Goal: Task Accomplishment & Management: Complete application form

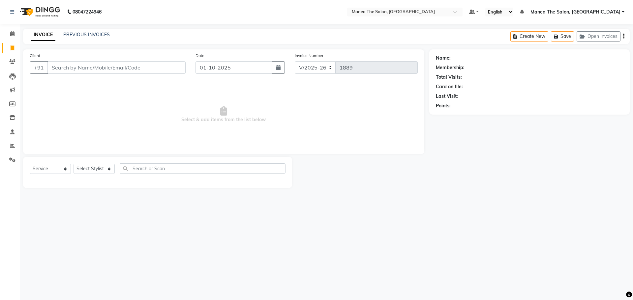
select select "7820"
select select "service"
click at [77, 169] on select "Select Stylist [PERSON_NAME] [PERSON_NAME] Rubika [PERSON_NAME] [PERSON_NAME]" at bounding box center [94, 169] width 41 height 10
select select "89024"
click at [74, 164] on select "Select Stylist [PERSON_NAME] [PERSON_NAME] Rubika [PERSON_NAME] [PERSON_NAME]" at bounding box center [94, 169] width 41 height 10
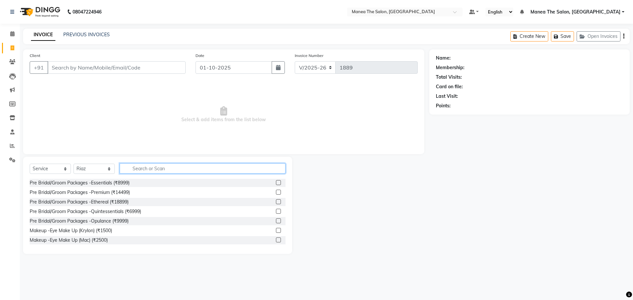
click at [145, 173] on input "text" at bounding box center [203, 168] width 166 height 10
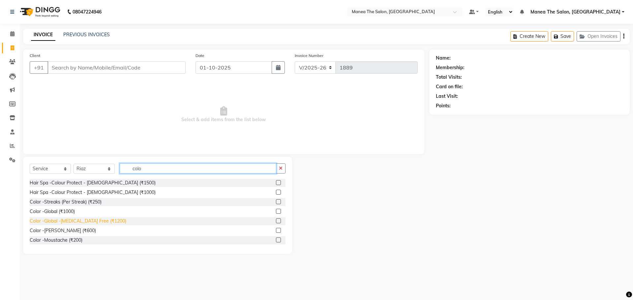
type input "colo"
click at [82, 223] on div "Color -Global -[MEDICAL_DATA] Free (₹1200)" at bounding box center [78, 221] width 97 height 7
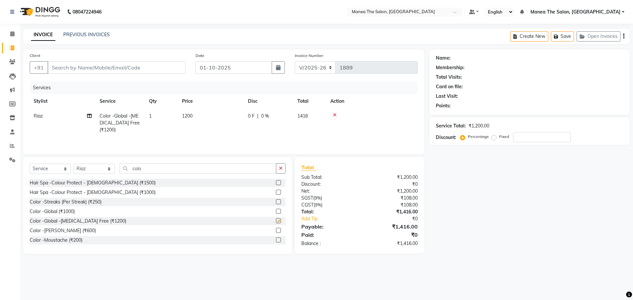
checkbox input "false"
drag, startPoint x: 158, startPoint y: 170, endPoint x: 105, endPoint y: 172, distance: 52.4
click at [105, 172] on div "Select Service Product Membership Package Voucher Prepaid Gift Card Select Styl…" at bounding box center [158, 170] width 256 height 15
click at [79, 168] on select "Select Stylist [PERSON_NAME] [PERSON_NAME] Rubika [PERSON_NAME] [PERSON_NAME]" at bounding box center [94, 169] width 41 height 10
click at [92, 169] on select "Select Stylist [PERSON_NAME] [PERSON_NAME] Rubika [PERSON_NAME] [PERSON_NAME]" at bounding box center [94, 169] width 41 height 10
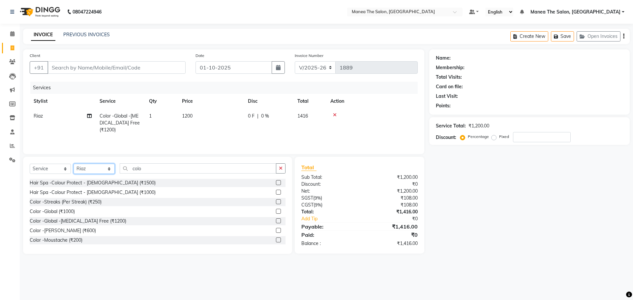
click at [92, 169] on select "Select Stylist [PERSON_NAME] [PERSON_NAME] Rubika [PERSON_NAME] [PERSON_NAME]" at bounding box center [94, 169] width 41 height 10
select select "86024"
click at [74, 164] on select "Select Stylist [PERSON_NAME] [PERSON_NAME] Rubika [PERSON_NAME] [PERSON_NAME]" at bounding box center [94, 169] width 41 height 10
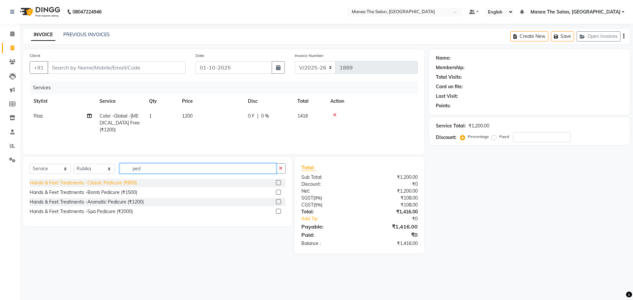
type input "ped"
click at [127, 185] on div "Hands & Feet Treatments -Classic Pedicure (₹800)" at bounding box center [83, 183] width 107 height 7
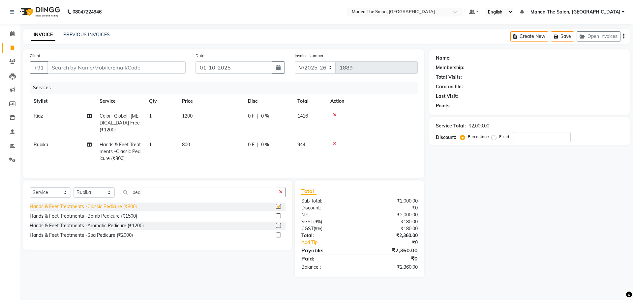
checkbox input "false"
click at [99, 62] on input "Client" at bounding box center [116, 67] width 138 height 13
type input "0"
click at [455, 257] on div "Name: Membership: Total Visits: Card on file: Last Visit: Points: Service Total…" at bounding box center [531, 163] width 205 height 228
click at [98, 71] on input "Client" at bounding box center [99, 67] width 104 height 13
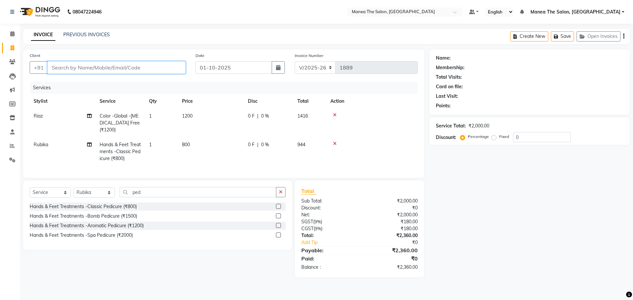
click at [162, 71] on input "Client" at bounding box center [116, 67] width 138 height 13
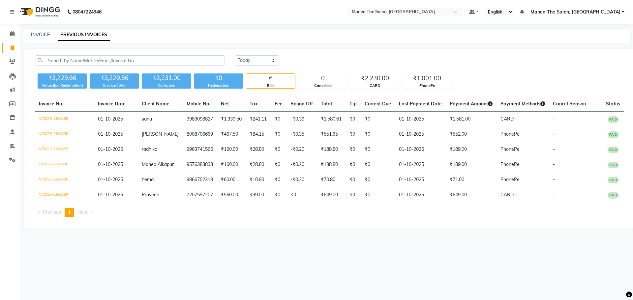
click at [40, 29] on div "INVOICE PREVIOUS INVOICES" at bounding box center [326, 36] width 607 height 15
click at [46, 34] on link "INVOICE" at bounding box center [40, 35] width 19 height 6
select select "service"
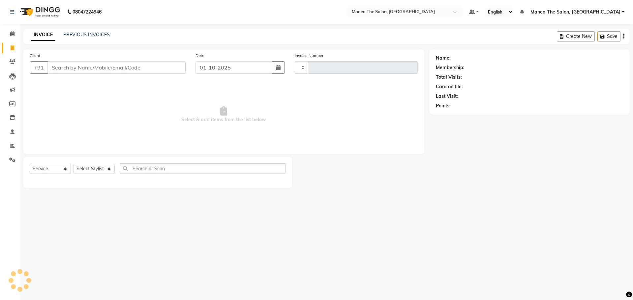
type input "1891"
select select "7820"
click at [92, 168] on select "Select Stylist [PERSON_NAME] [PERSON_NAME] Rubika [PERSON_NAME] [PERSON_NAME]" at bounding box center [94, 169] width 41 height 10
select select "86024"
click at [74, 164] on select "Select Stylist [PERSON_NAME] [PERSON_NAME] Rubika [PERSON_NAME] [PERSON_NAME]" at bounding box center [94, 169] width 41 height 10
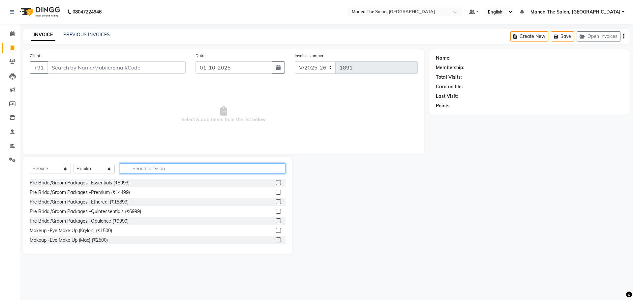
click at [158, 170] on input "text" at bounding box center [203, 168] width 166 height 10
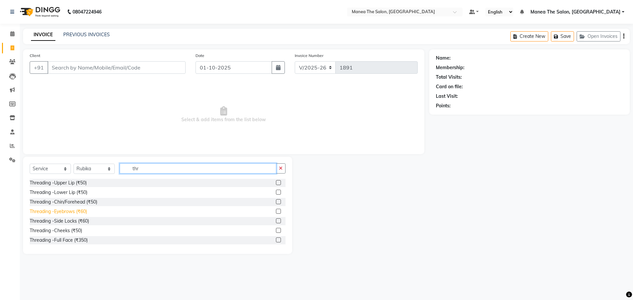
type input "thr"
click at [59, 209] on div "Threading -Eyebrows (₹60)" at bounding box center [58, 211] width 57 height 7
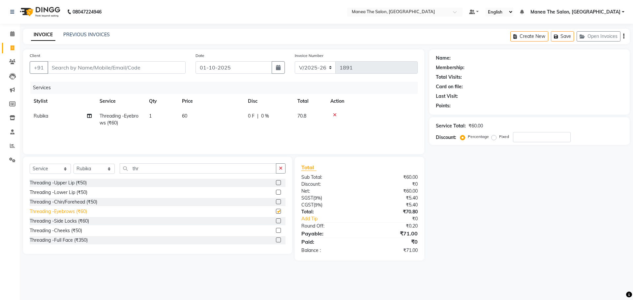
checkbox input "false"
click at [84, 67] on input "Client" at bounding box center [116, 67] width 138 height 13
type input "7"
type input "0"
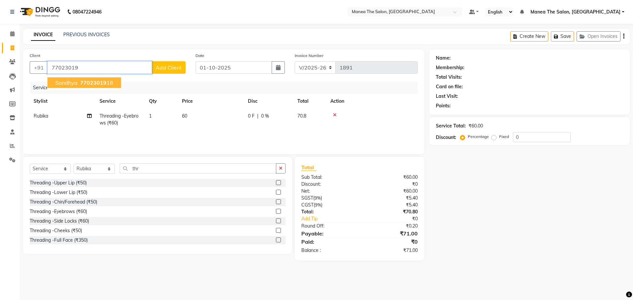
click at [56, 84] on span "Sandhya" at bounding box center [66, 82] width 22 height 7
type input "7702301918"
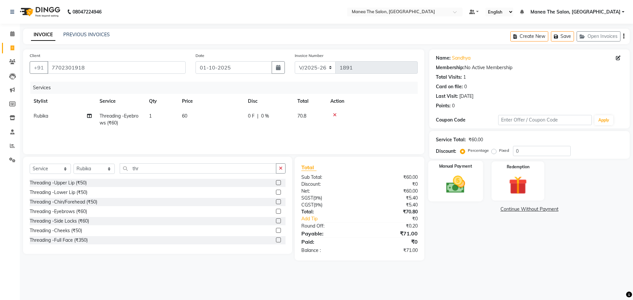
click at [447, 186] on img at bounding box center [455, 185] width 31 height 22
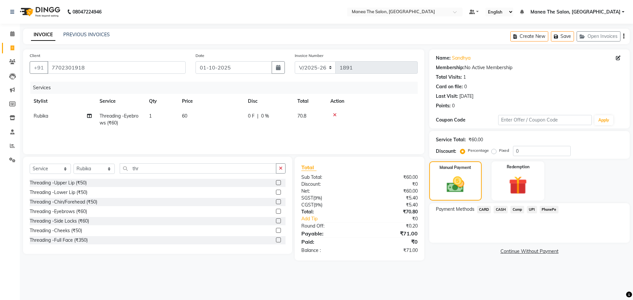
click at [548, 204] on div "Payment Methods CARD CASH Comp UPI PhonePe" at bounding box center [529, 223] width 200 height 40
click at [548, 209] on span "PhonePe" at bounding box center [549, 210] width 19 height 8
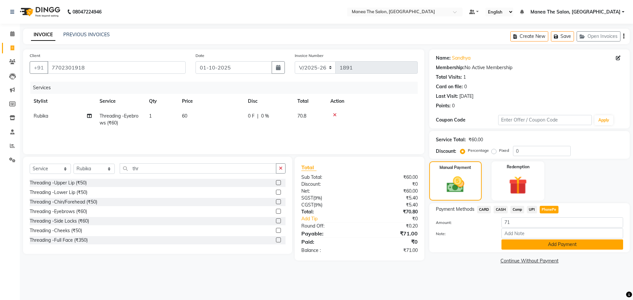
click at [547, 242] on button "Add Payment" at bounding box center [562, 245] width 122 height 10
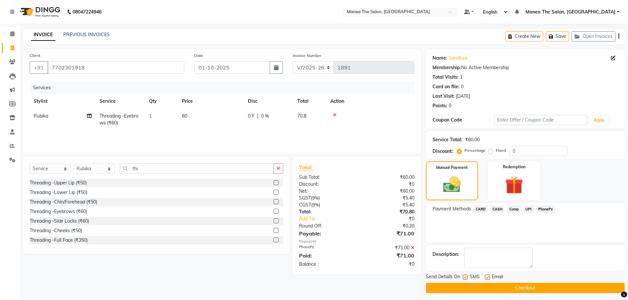
click at [486, 278] on label at bounding box center [487, 277] width 5 height 5
click at [486, 278] on input "checkbox" at bounding box center [487, 278] width 4 height 4
checkbox input "false"
click at [485, 283] on button "Checkout" at bounding box center [525, 288] width 199 height 10
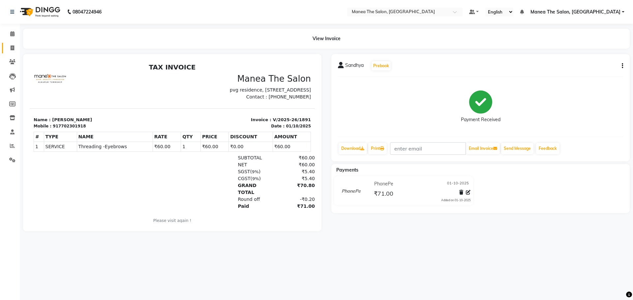
click at [9, 52] on link "Invoice" at bounding box center [10, 48] width 16 height 11
select select "7820"
select select "service"
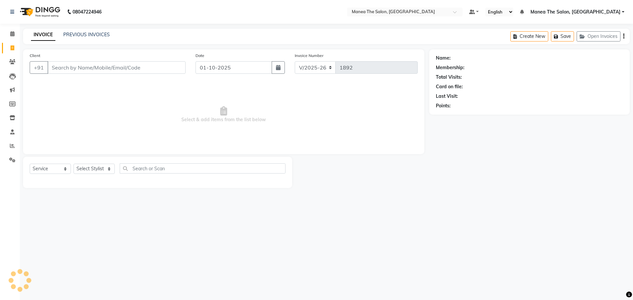
click at [79, 29] on div "INVOICE PREVIOUS INVOICES Create New Save Open Invoices" at bounding box center [326, 36] width 607 height 15
click at [82, 33] on link "PREVIOUS INVOICES" at bounding box center [86, 35] width 46 height 6
select select "7820"
select select "service"
click at [88, 170] on select "Select Stylist [PERSON_NAME] [PERSON_NAME] Rubika [PERSON_NAME] [PERSON_NAME]" at bounding box center [94, 169] width 41 height 10
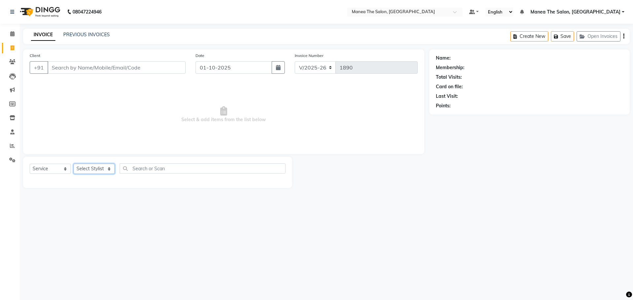
select select "89024"
click at [74, 164] on select "Select Stylist [PERSON_NAME] [PERSON_NAME] Rubika [PERSON_NAME] [PERSON_NAME]" at bounding box center [94, 169] width 41 height 10
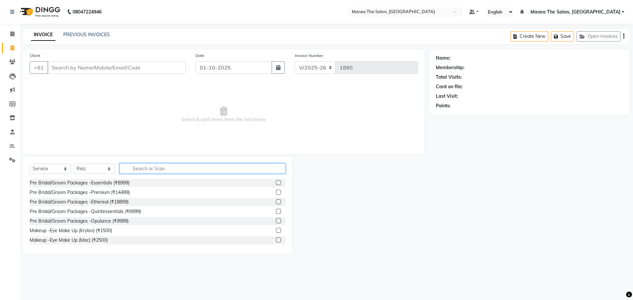
click at [154, 167] on input "text" at bounding box center [203, 168] width 166 height 10
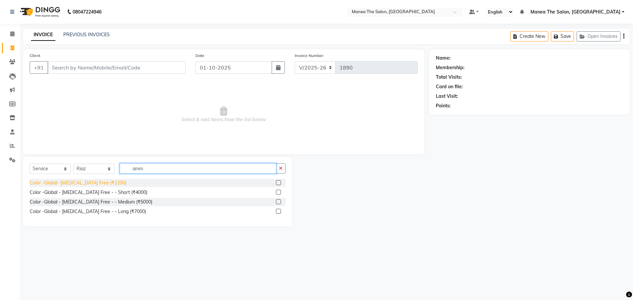
type input "amm"
click at [99, 183] on div "Color -Global -[MEDICAL_DATA] Free (₹1200)" at bounding box center [78, 183] width 97 height 7
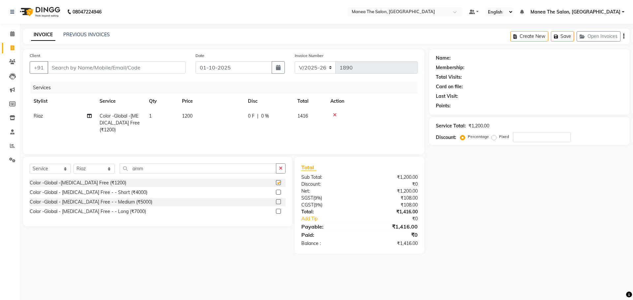
checkbox input "false"
click at [102, 170] on select "Select Stylist [PERSON_NAME] [PERSON_NAME] Rubika [PERSON_NAME] [PERSON_NAME]" at bounding box center [94, 169] width 41 height 10
select select "86024"
click at [74, 164] on select "Select Stylist [PERSON_NAME] [PERSON_NAME] Rubika [PERSON_NAME] [PERSON_NAME]" at bounding box center [94, 169] width 41 height 10
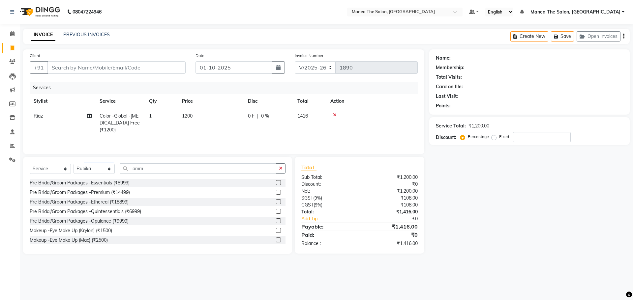
drag, startPoint x: 194, startPoint y: 162, endPoint x: 181, endPoint y: 165, distance: 13.3
click at [182, 165] on div "Select Service Product Membership Package Voucher Prepaid Gift Card Select Styl…" at bounding box center [157, 205] width 269 height 97
click at [178, 166] on input "amm" at bounding box center [198, 168] width 157 height 10
type input "a"
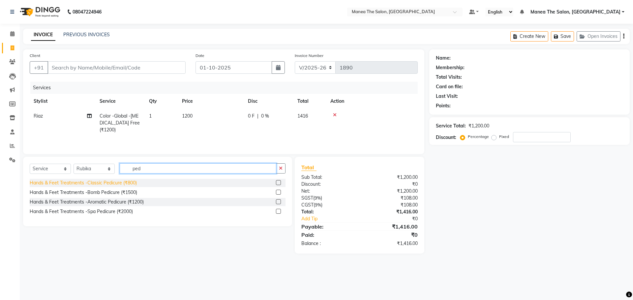
type input "ped"
click at [124, 182] on div "Hands & Feet Treatments -Classic Pedicure (₹800)" at bounding box center [83, 183] width 107 height 7
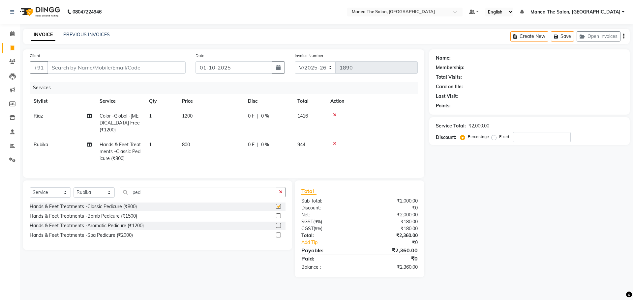
checkbox input "false"
click at [152, 196] on input "ped" at bounding box center [198, 192] width 157 height 10
type input "p"
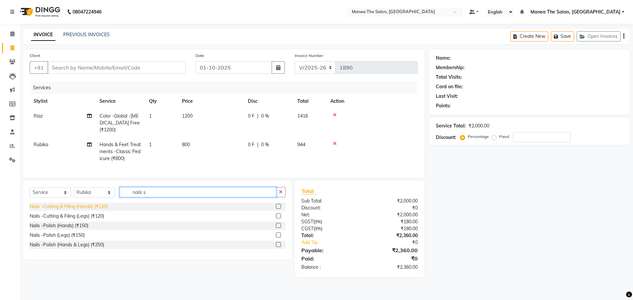
type input "nails s"
click at [101, 210] on div "Nails -Cutting & Filing (Hands) (₹120)" at bounding box center [69, 206] width 78 height 7
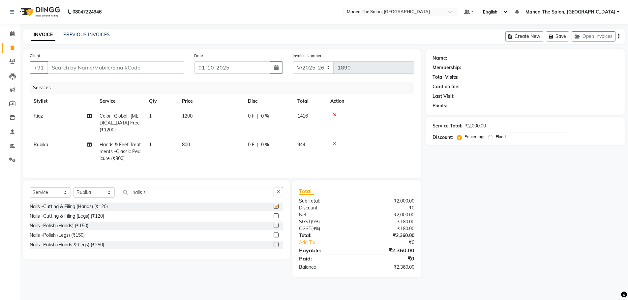
checkbox input "false"
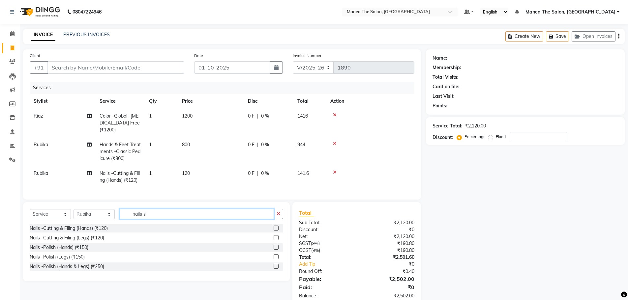
drag, startPoint x: 161, startPoint y: 219, endPoint x: 129, endPoint y: 222, distance: 32.7
click at [129, 219] on input "nails s" at bounding box center [197, 214] width 154 height 10
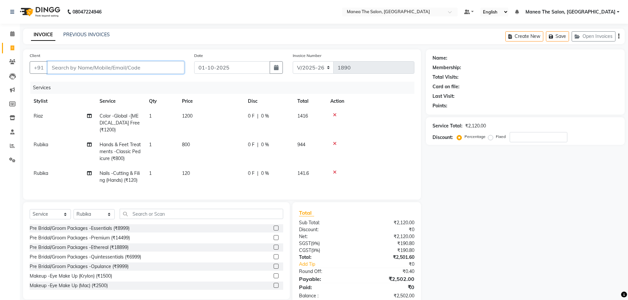
click at [129, 71] on input "Client" at bounding box center [115, 67] width 137 height 13
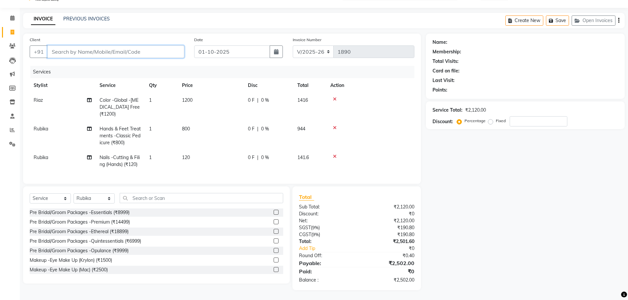
scroll to position [21, 0]
type input "8"
type input "0"
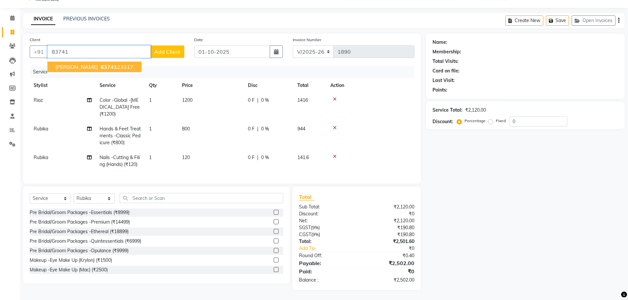
click at [101, 64] on span "83741" at bounding box center [109, 67] width 16 height 7
type input "8374123317"
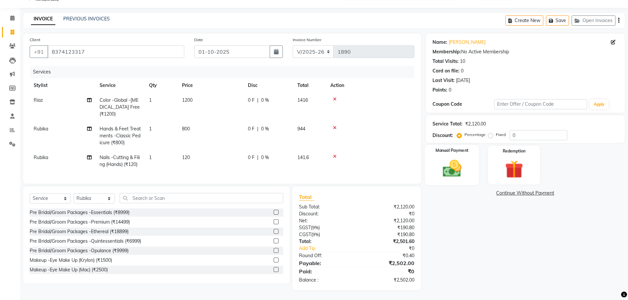
click at [472, 165] on div "Manual Payment" at bounding box center [452, 165] width 54 height 41
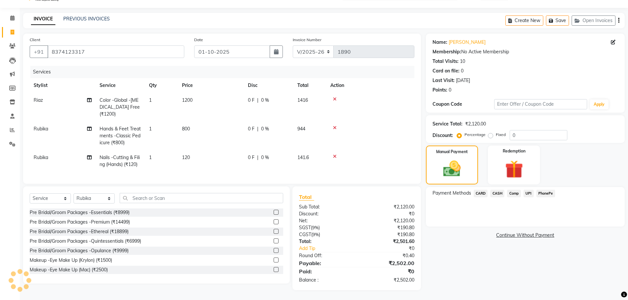
click at [547, 190] on span "PhonePe" at bounding box center [545, 194] width 19 height 8
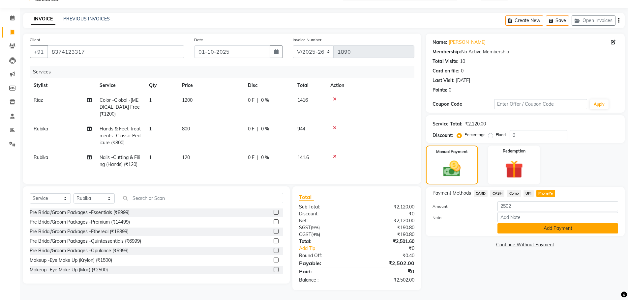
click at [552, 225] on button "Add Payment" at bounding box center [557, 228] width 121 height 10
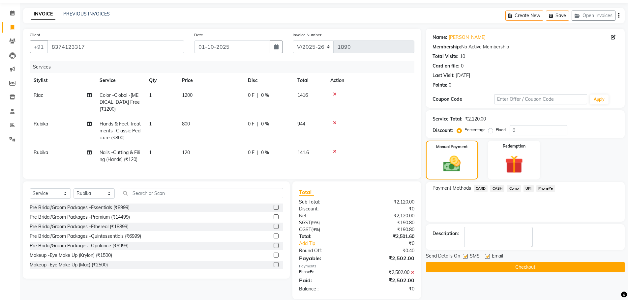
click at [486, 256] on label at bounding box center [487, 256] width 5 height 5
click at [486, 256] on input "checkbox" at bounding box center [487, 257] width 4 height 4
checkbox input "false"
click at [484, 269] on button "Checkout" at bounding box center [525, 267] width 199 height 10
